Goal: Use online tool/utility: Utilize a website feature to perform a specific function

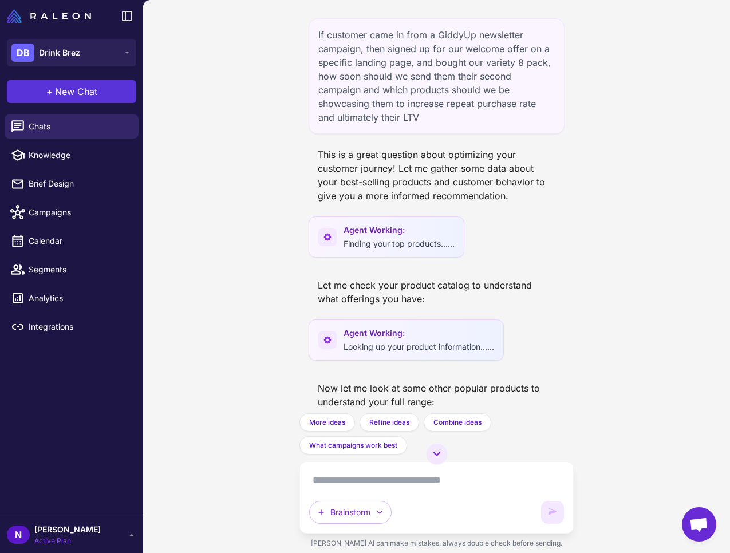
click at [81, 96] on span "New Chat" at bounding box center [76, 92] width 42 height 14
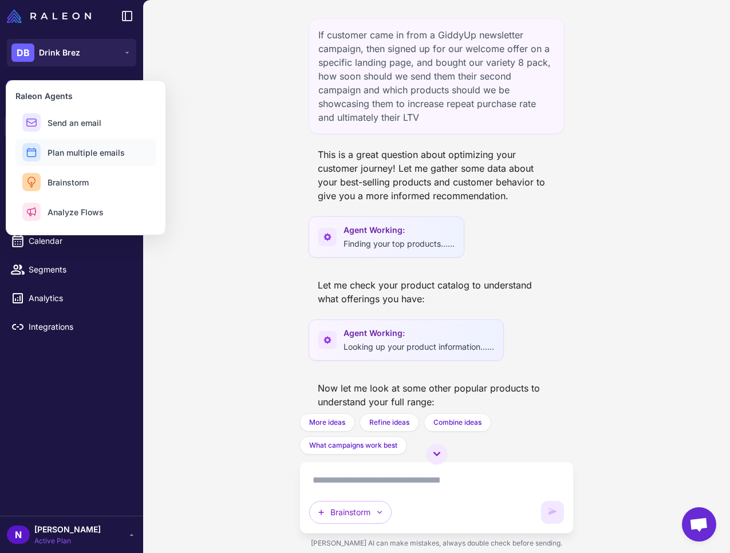
click at [76, 157] on span "Plan multiple emails" at bounding box center [86, 153] width 77 height 12
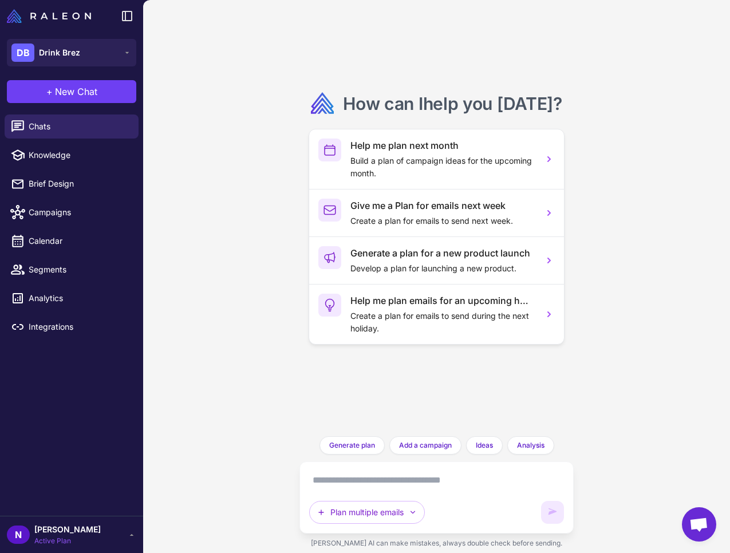
click at [401, 483] on textarea at bounding box center [436, 480] width 254 height 18
click at [75, 98] on span "New Chat" at bounding box center [76, 92] width 42 height 14
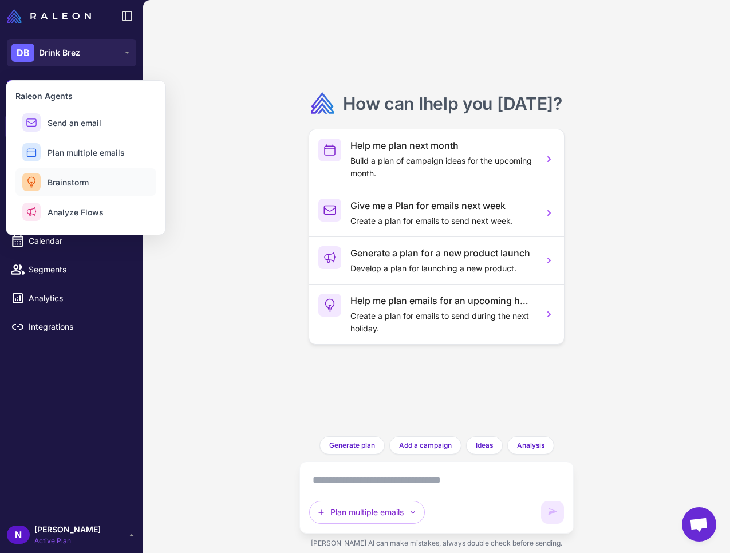
click at [73, 190] on button "Brainstorm" at bounding box center [85, 181] width 141 height 27
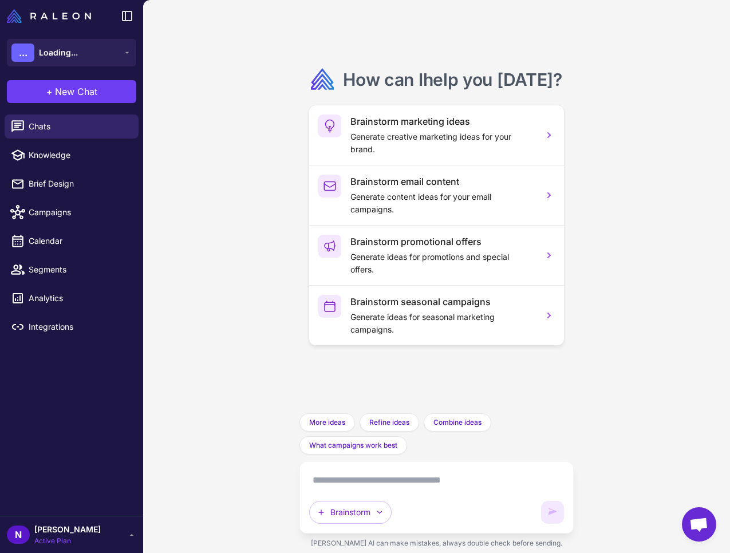
click at [421, 488] on textarea at bounding box center [436, 480] width 254 height 18
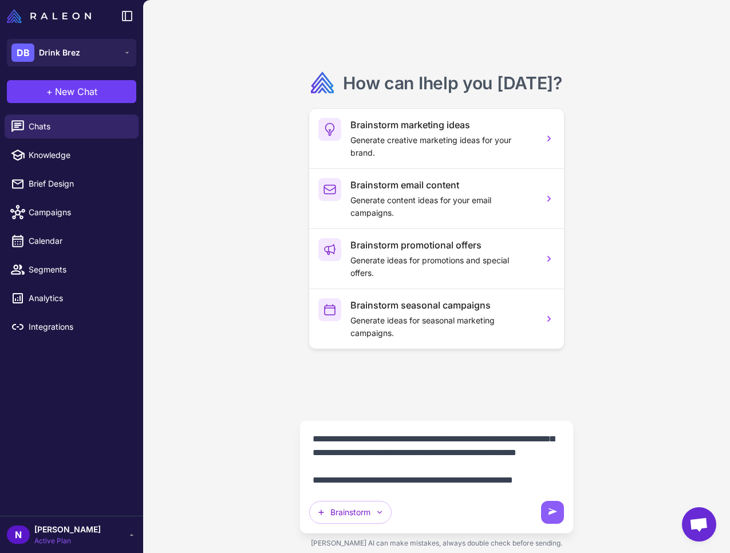
scroll to position [38, 0]
type textarea "**********"
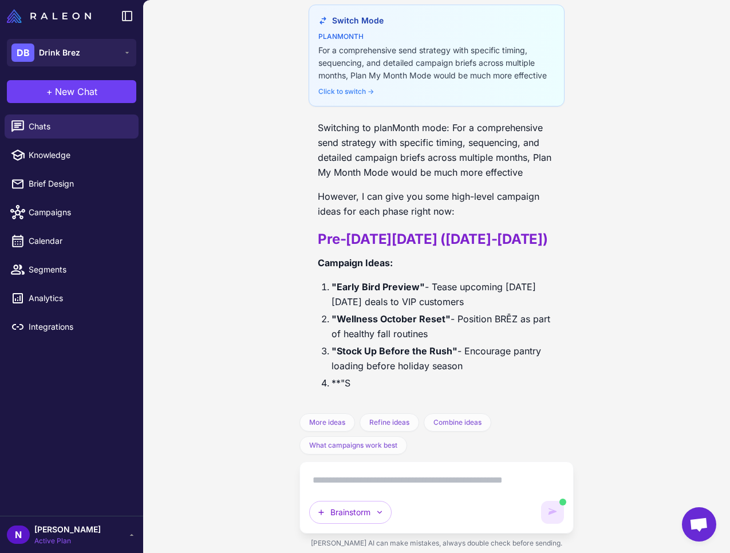
scroll to position [0, 0]
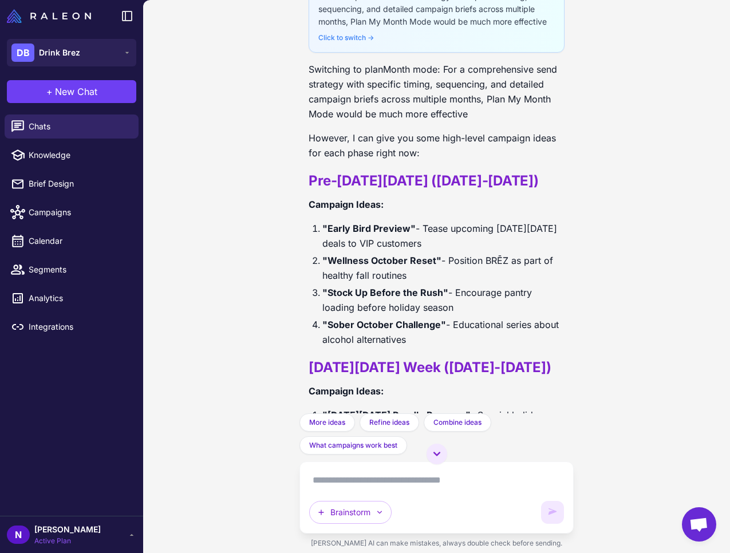
scroll to position [40, 0]
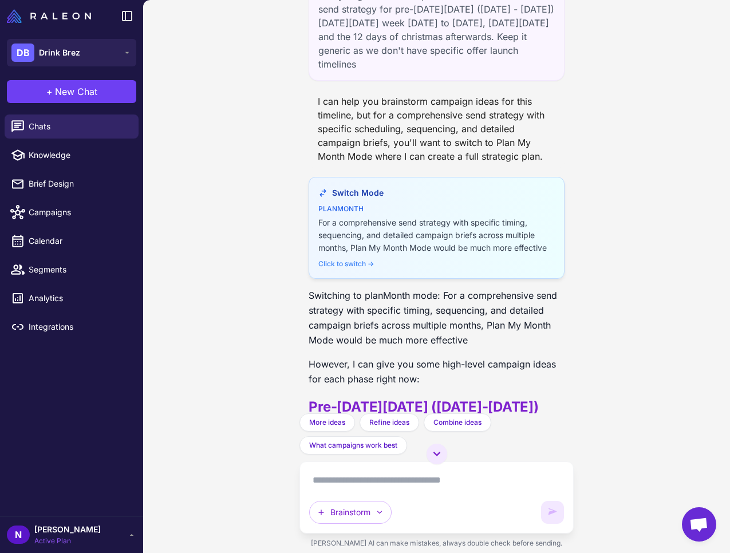
click at [348, 269] on div "Click to switch →" at bounding box center [436, 264] width 236 height 10
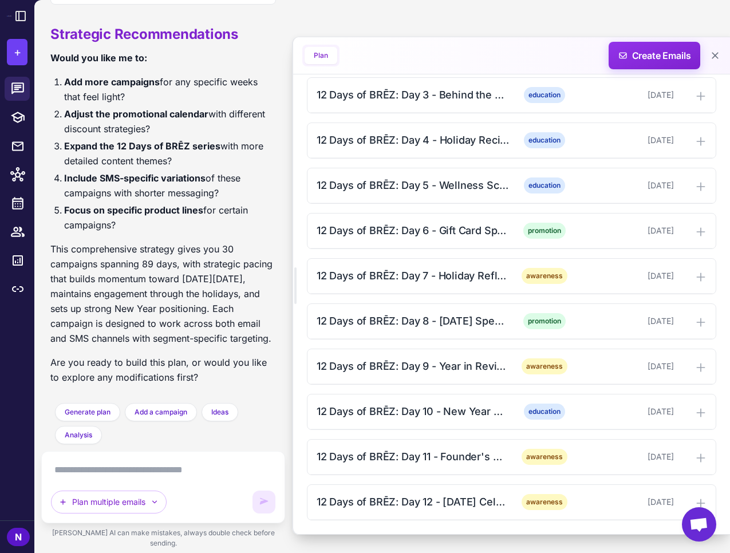
scroll to position [1214, 0]
click at [146, 479] on textarea at bounding box center [163, 470] width 224 height 18
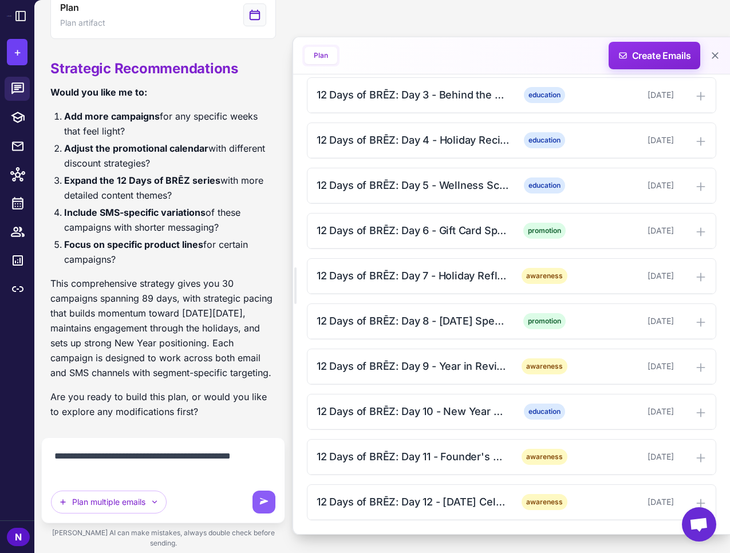
scroll to position [1180, 0]
type textarea "**********"
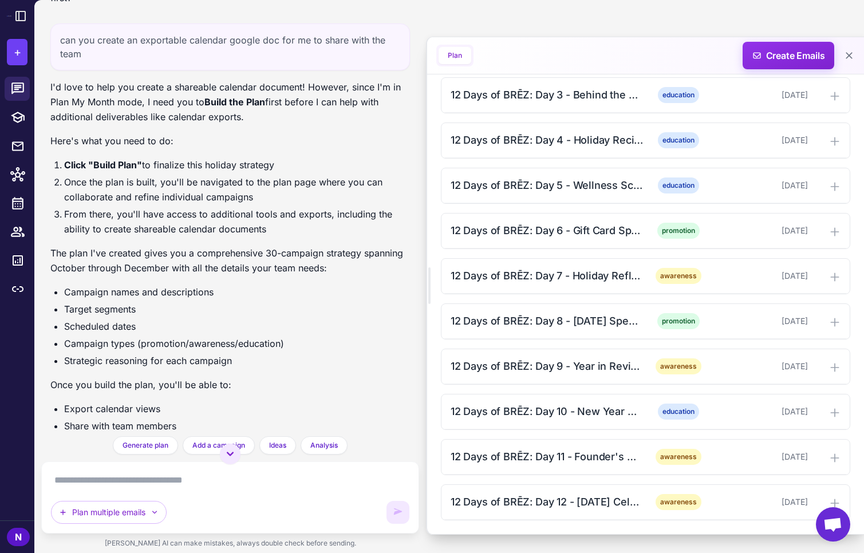
scroll to position [1195, 0]
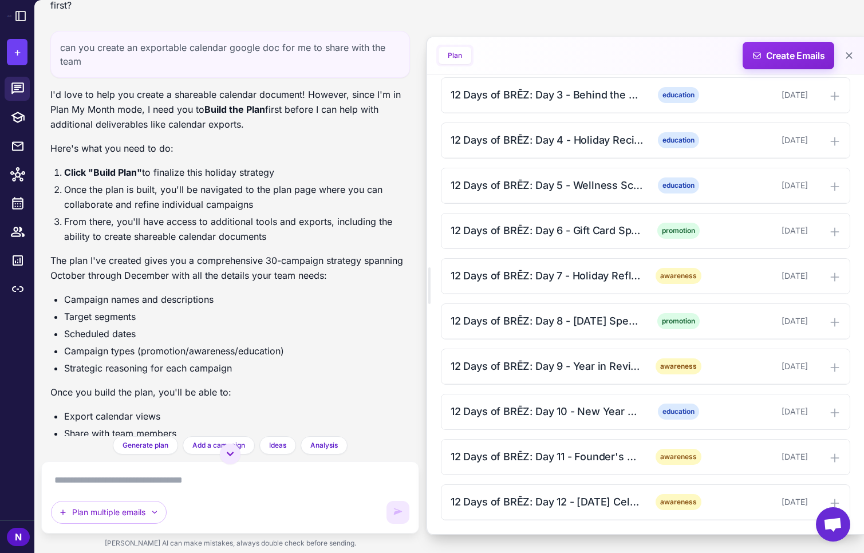
click at [465, 49] on button "Plan" at bounding box center [455, 55] width 33 height 17
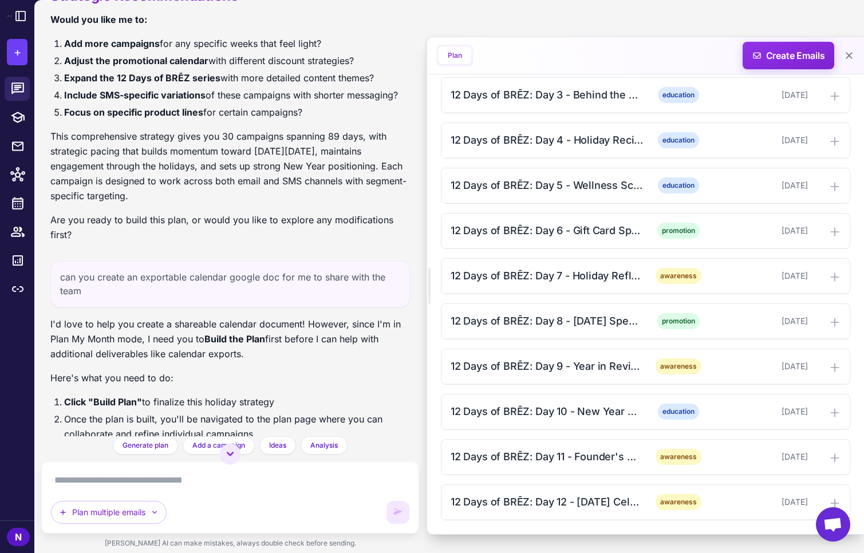
scroll to position [682, 0]
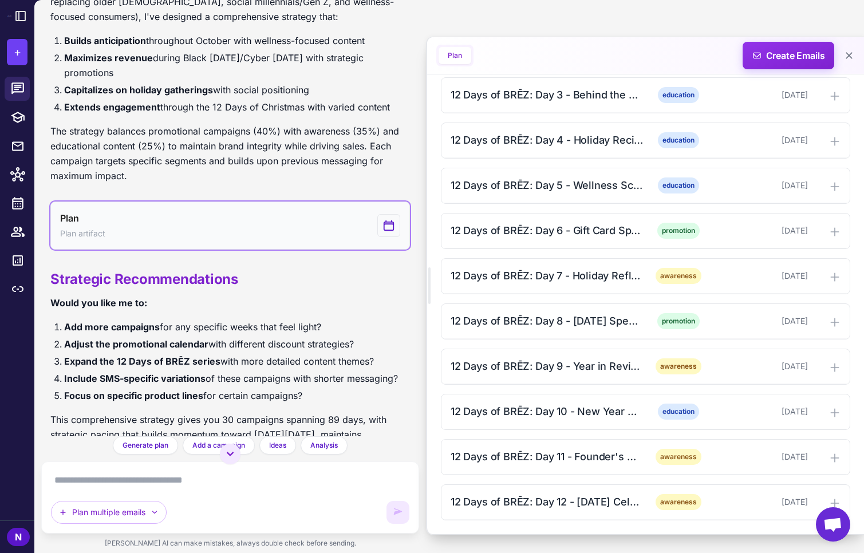
click at [243, 220] on button "Plan Plan artifact" at bounding box center [230, 226] width 360 height 48
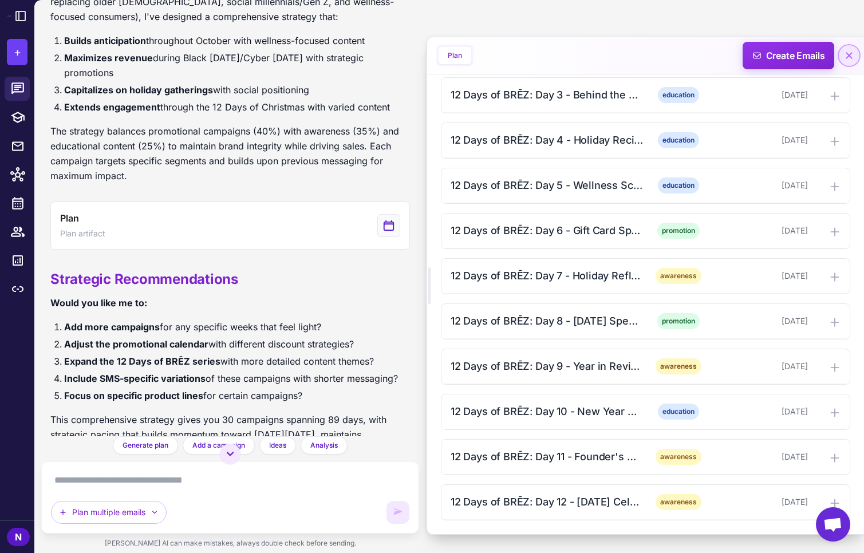
click at [729, 58] on icon at bounding box center [848, 55] width 11 height 11
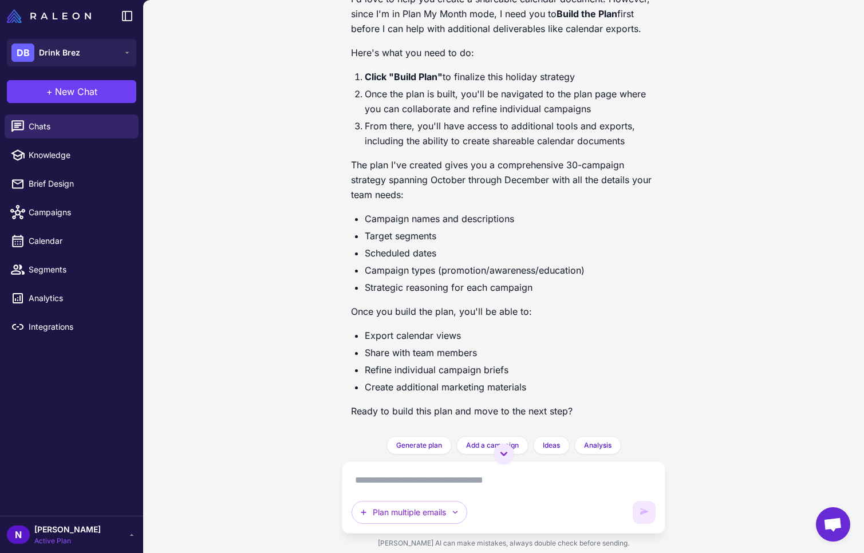
scroll to position [1461, 0]
click at [476, 488] on textarea at bounding box center [504, 480] width 305 height 18
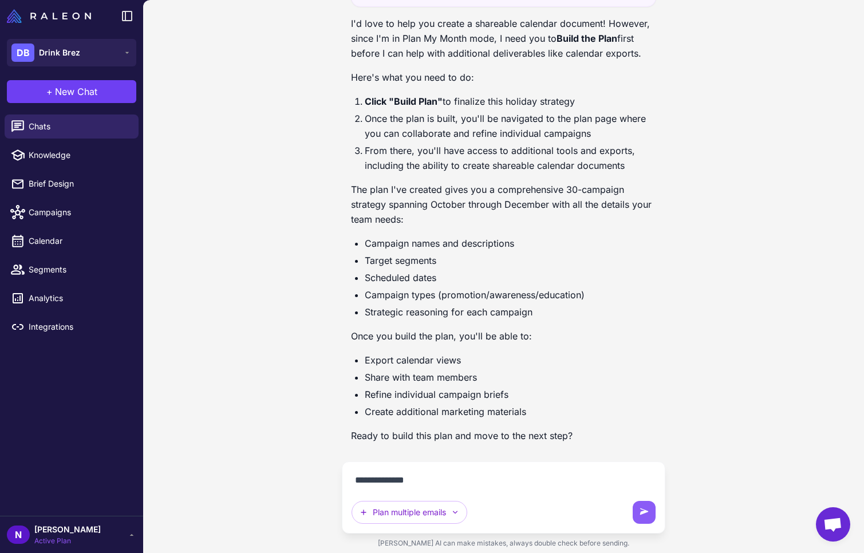
type textarea "**********"
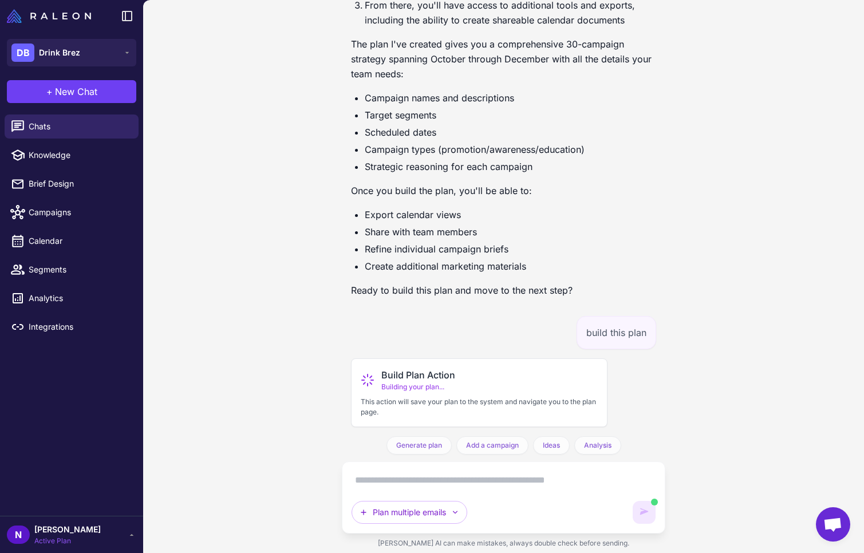
scroll to position [1613, 0]
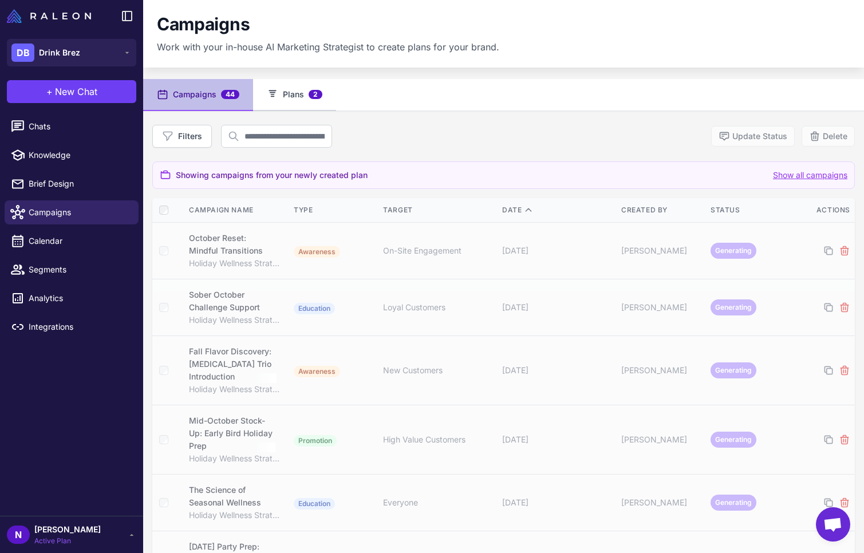
click at [307, 100] on button "Plans 2" at bounding box center [294, 95] width 83 height 32
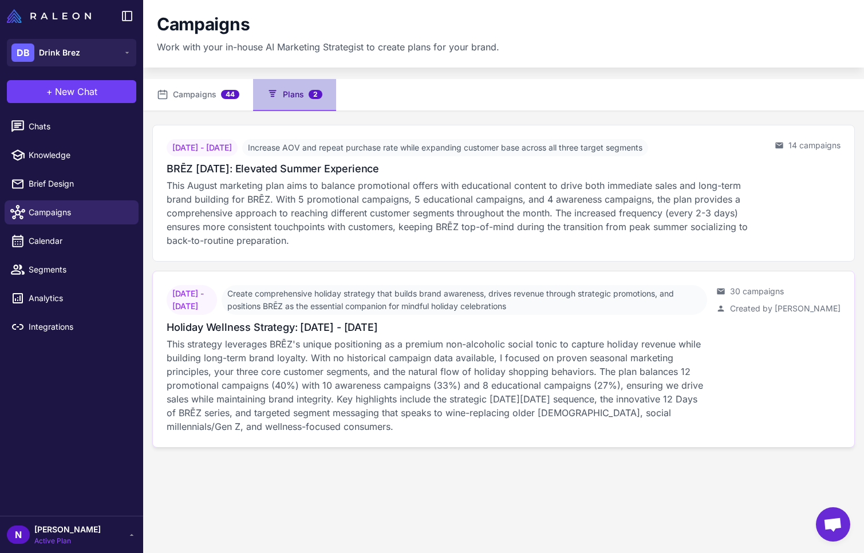
click at [289, 350] on p "This strategy leverages BRĒZ's unique positioning as a premium non-alcoholic so…" at bounding box center [437, 385] width 540 height 96
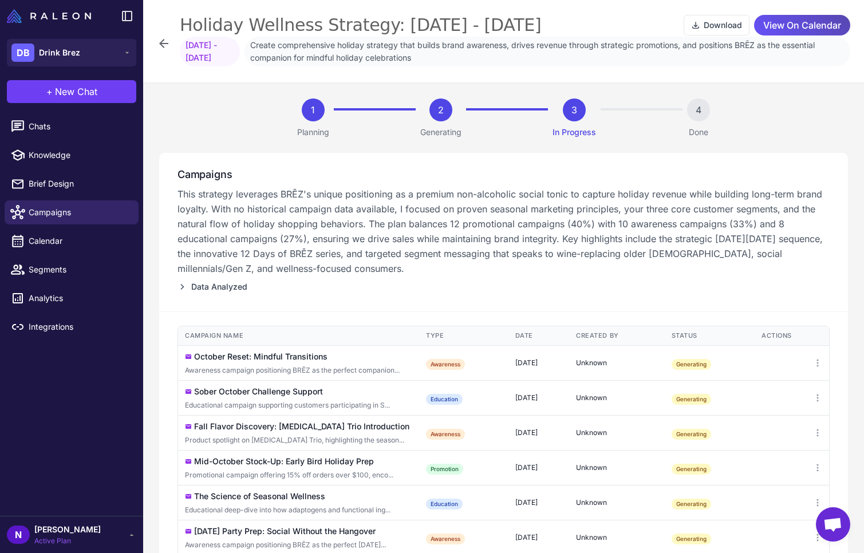
click at [729, 24] on span "View On Calendar" at bounding box center [802, 25] width 78 height 20
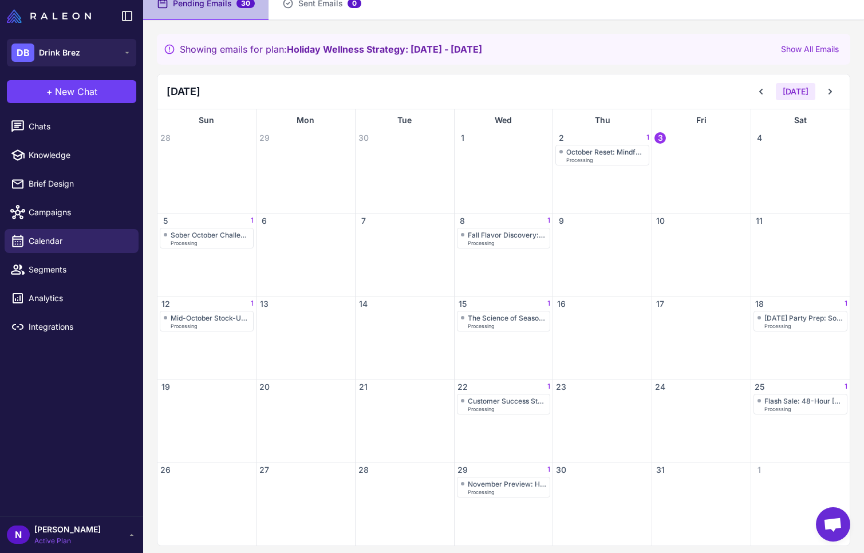
scroll to position [98, 0]
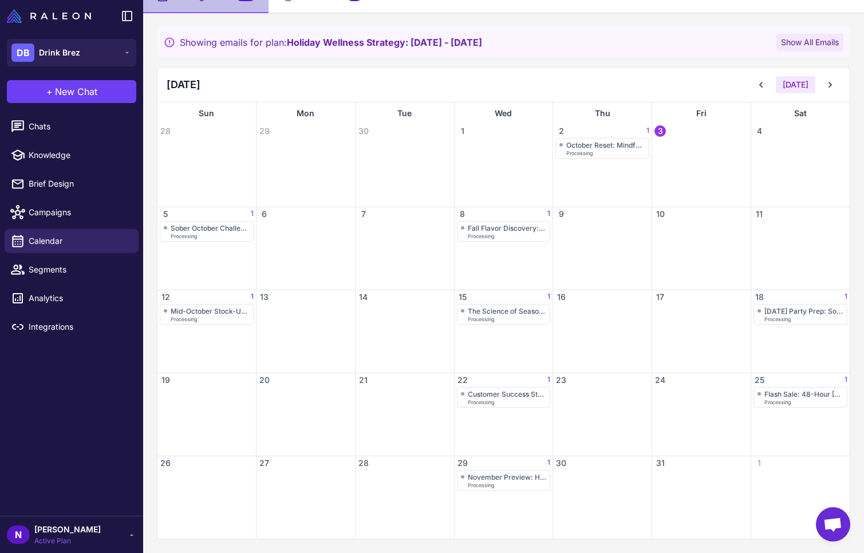
click at [729, 37] on button "Show All Emails" at bounding box center [809, 42] width 67 height 17
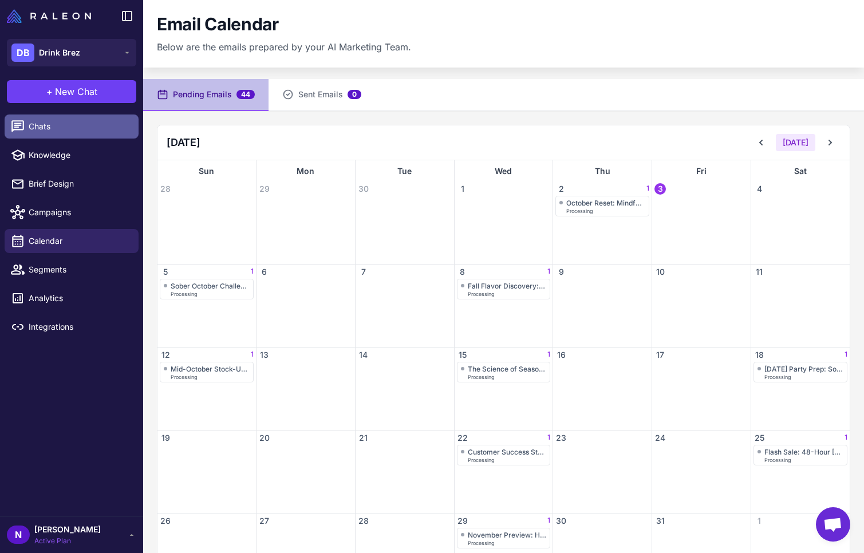
click at [52, 133] on link "Chats" at bounding box center [72, 127] width 134 height 24
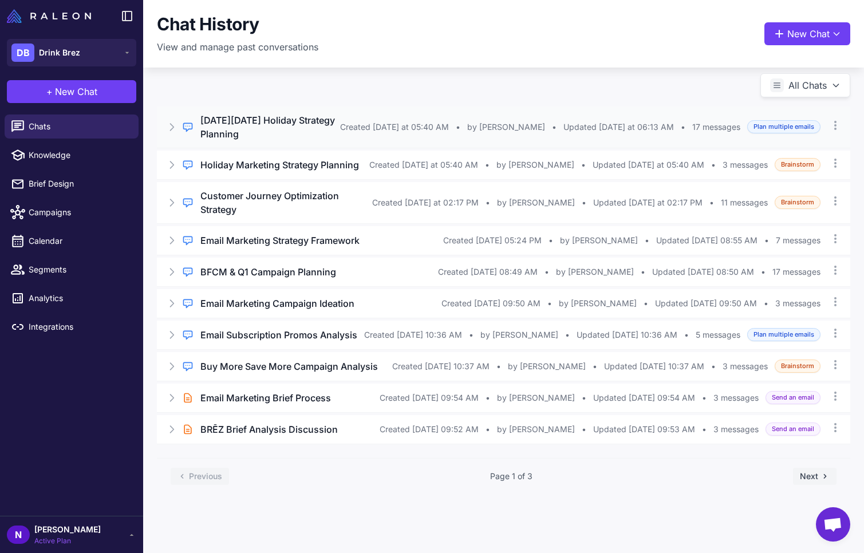
click at [449, 121] on span "Created Today at 05:40 AM" at bounding box center [394, 127] width 109 height 13
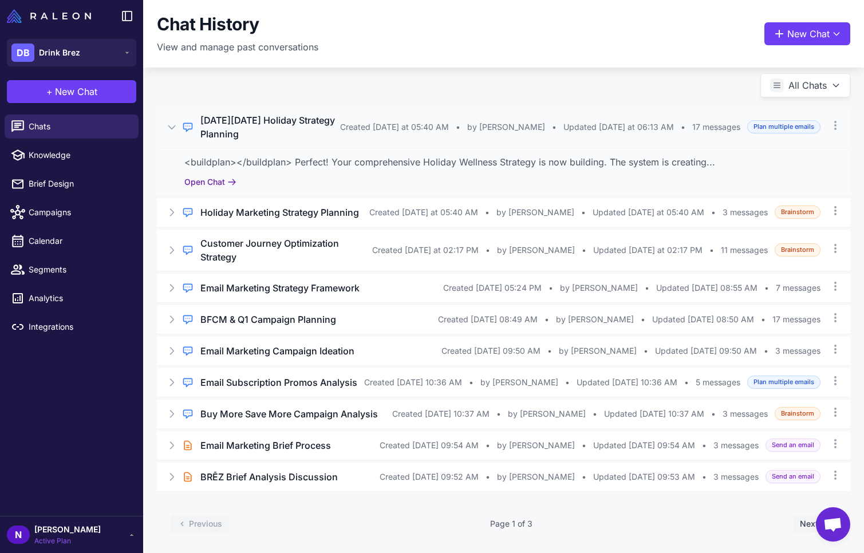
click at [190, 176] on button "Open Chat" at bounding box center [210, 182] width 52 height 13
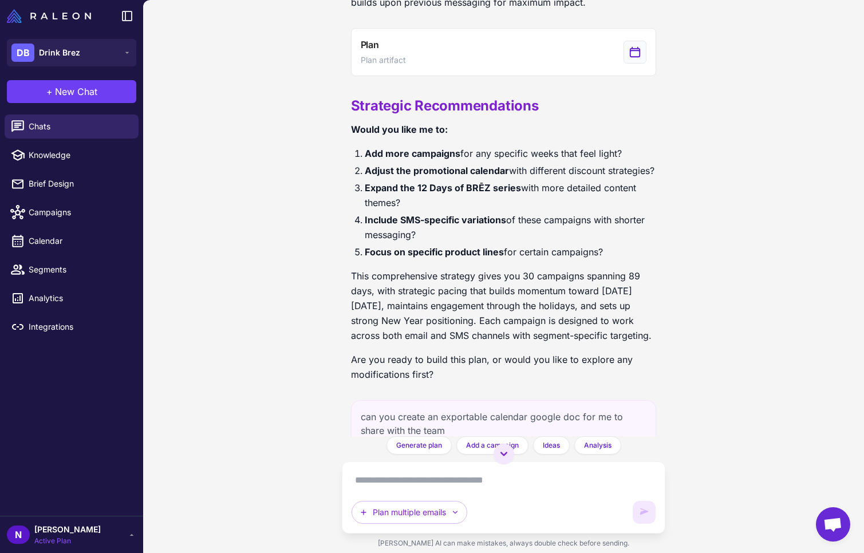
scroll to position [975, 0]
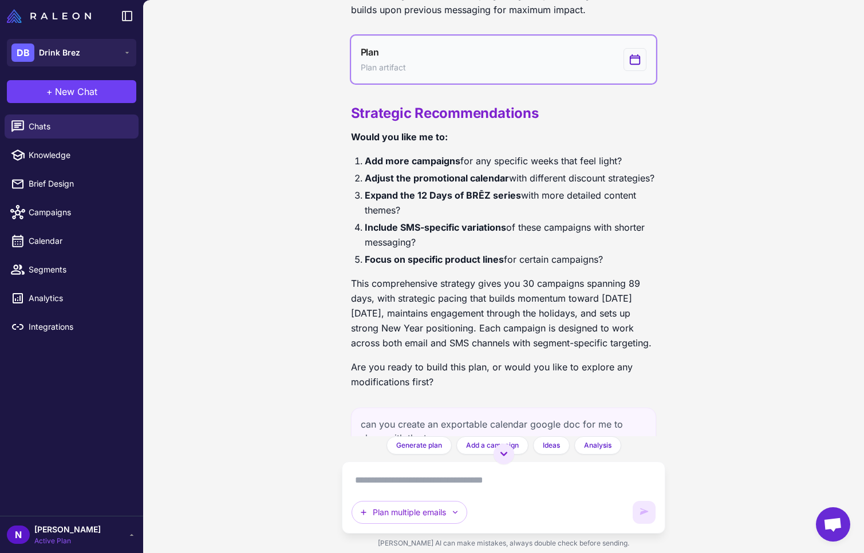
click at [518, 76] on button "Plan Plan artifact" at bounding box center [504, 59] width 306 height 48
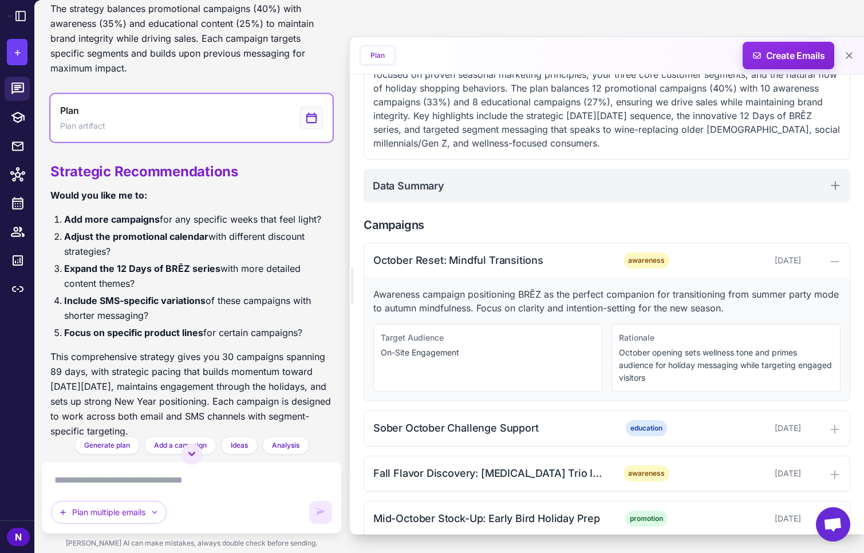
scroll to position [389, 0]
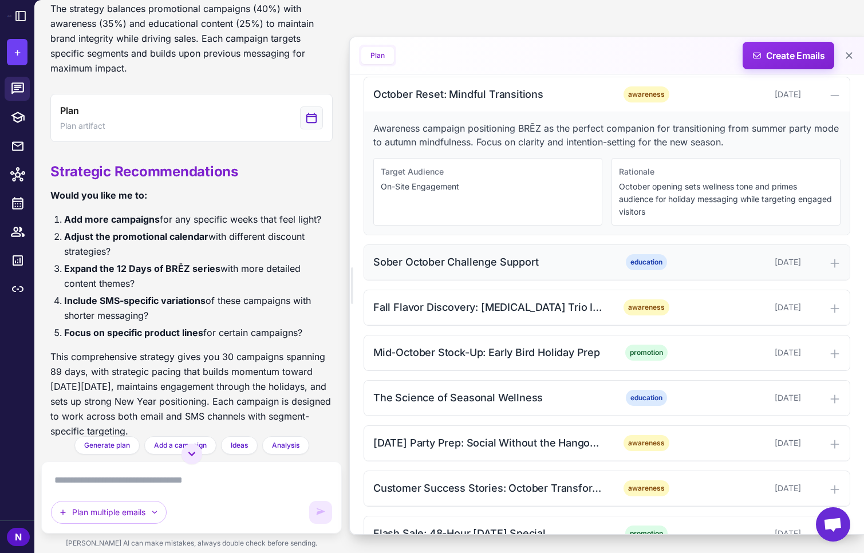
click at [601, 265] on div "Sober October Challenge Support" at bounding box center [488, 261] width 231 height 15
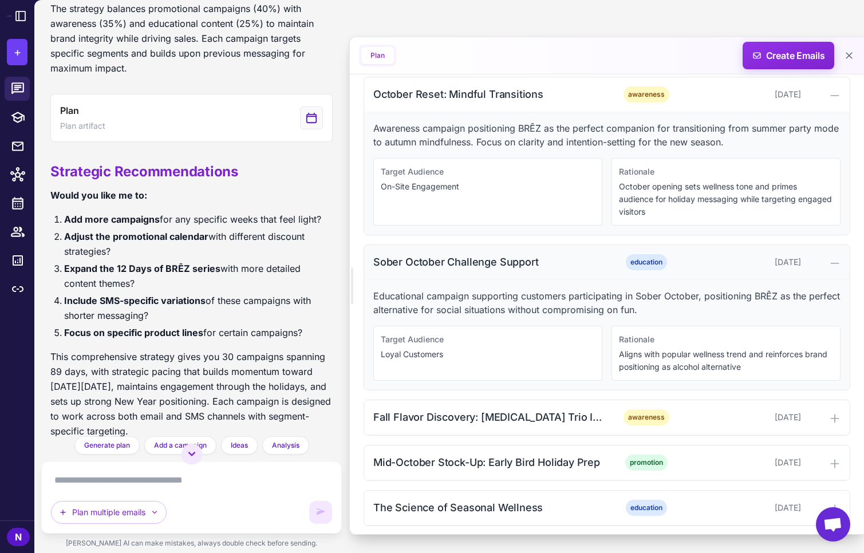
click at [583, 256] on div "Sober October Challenge Support" at bounding box center [488, 261] width 231 height 15
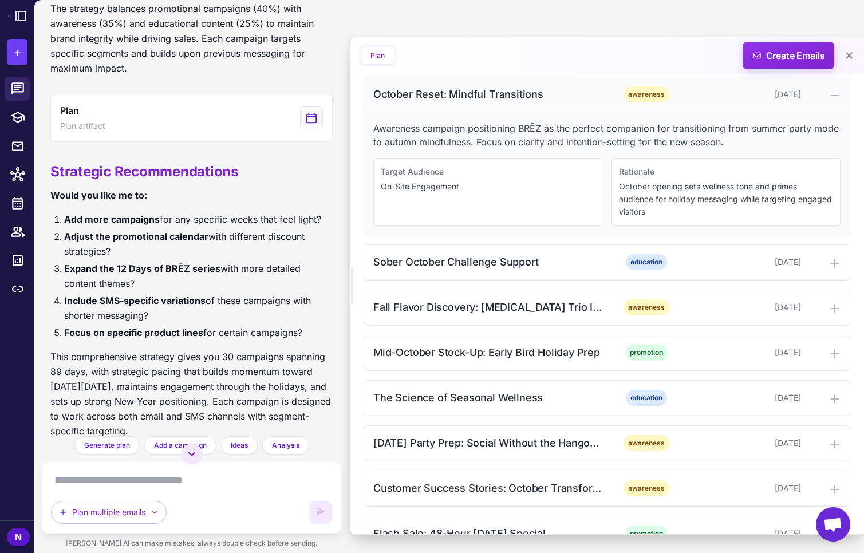
click at [584, 97] on div "October Reset: Mindful Transitions" at bounding box center [488, 93] width 231 height 15
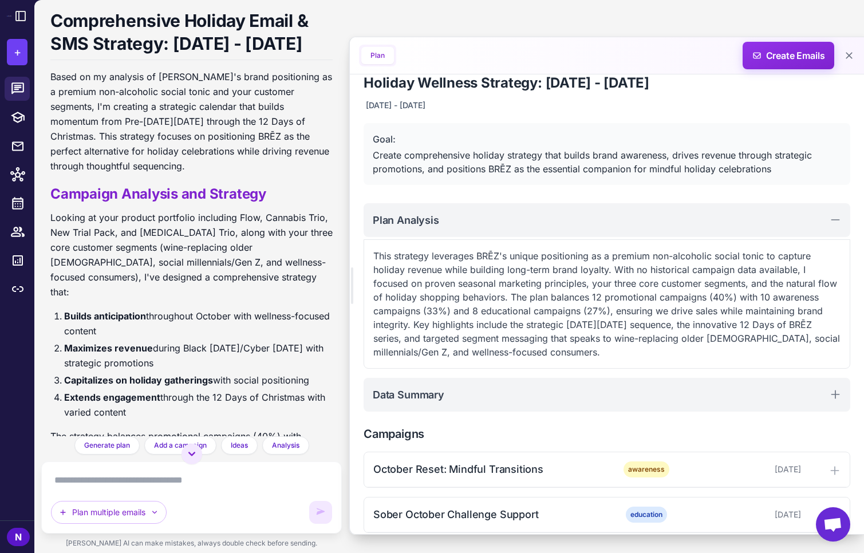
scroll to position [7, 0]
